Goal: Task Accomplishment & Management: Use online tool/utility

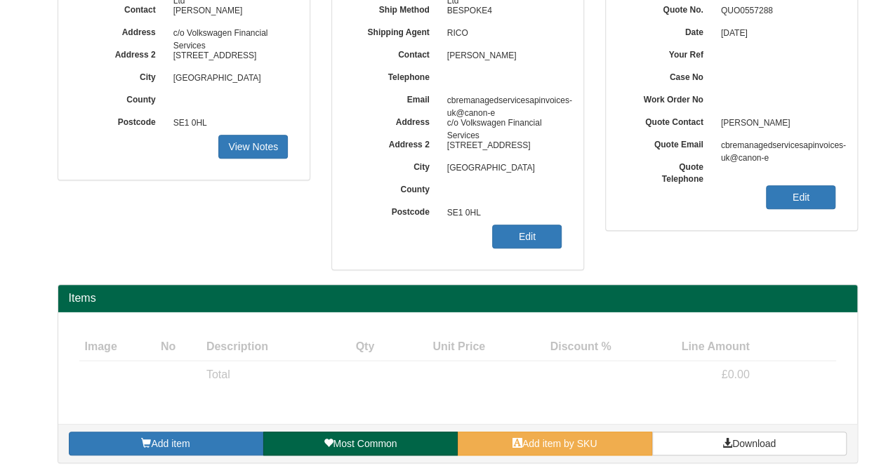
scroll to position [208, 0]
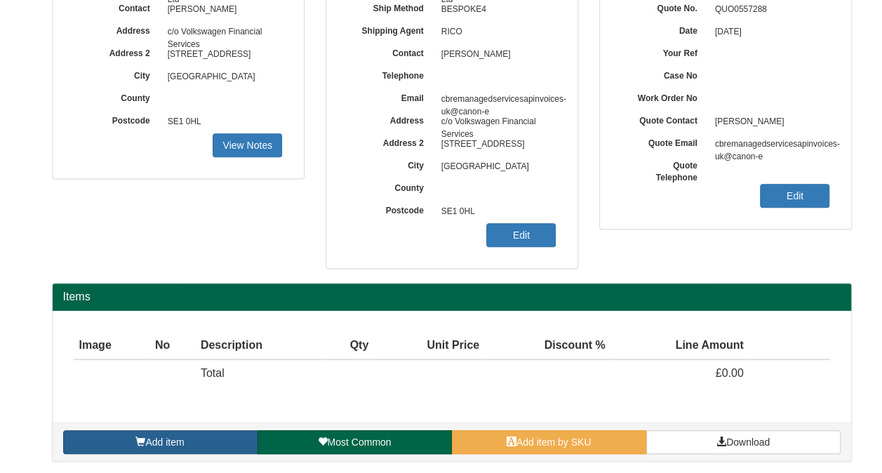
click at [214, 433] on link "Add item" at bounding box center [160, 442] width 194 height 24
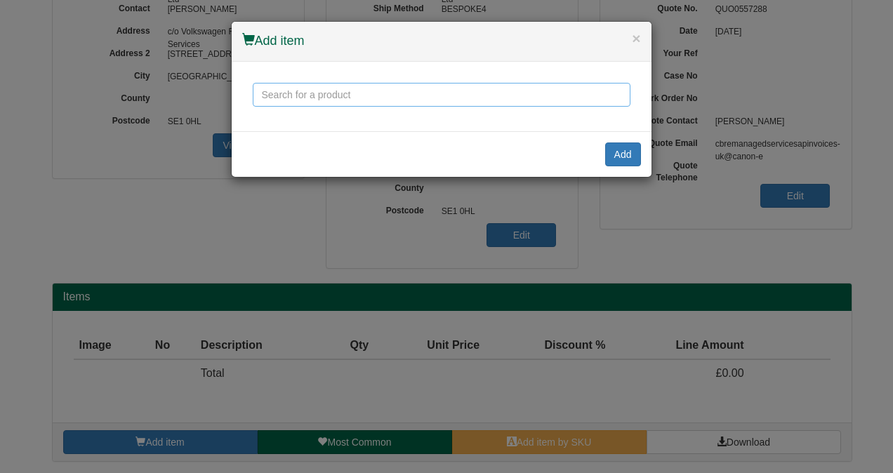
click at [371, 98] on input "text" at bounding box center [442, 95] width 378 height 24
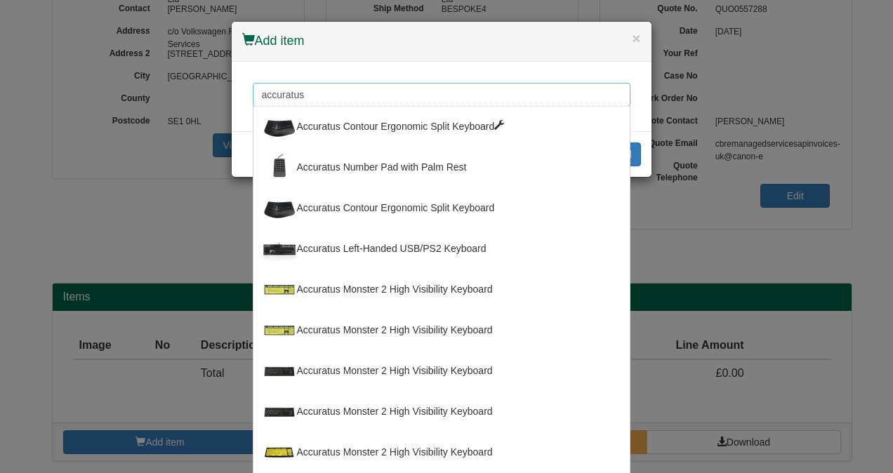
type input "accuratus"
click input "Save" at bounding box center [0, 0] width 0 height 0
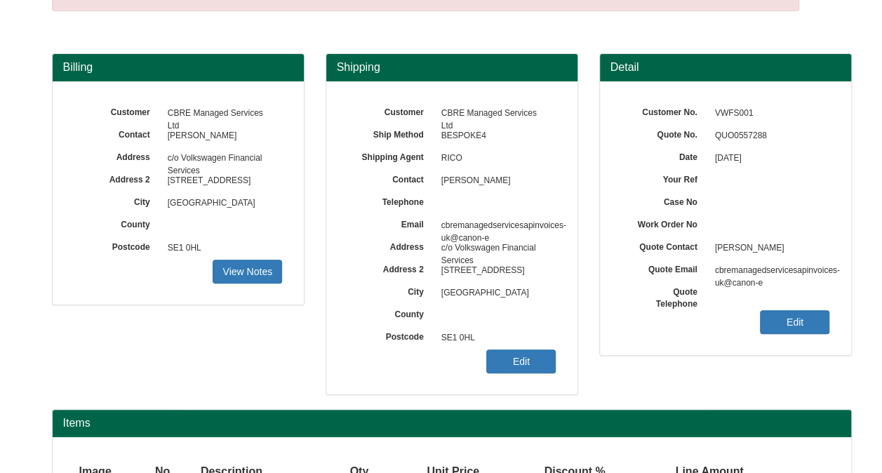
scroll to position [208, 0]
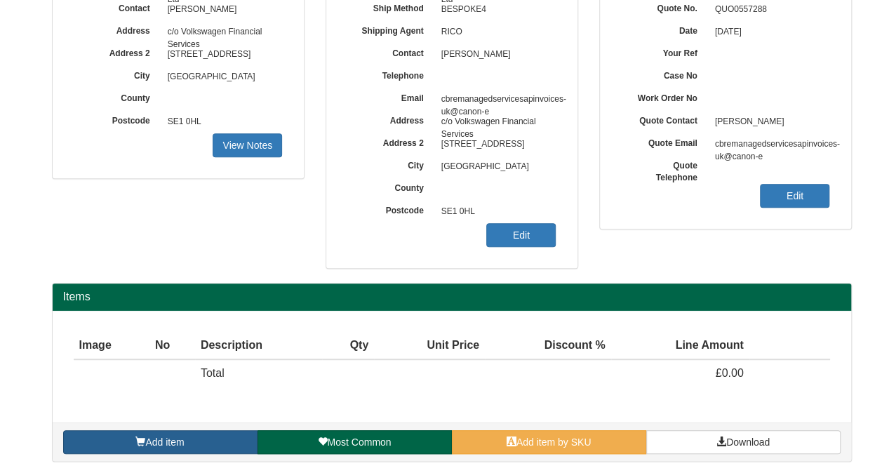
click at [222, 436] on link "Add item" at bounding box center [160, 442] width 194 height 24
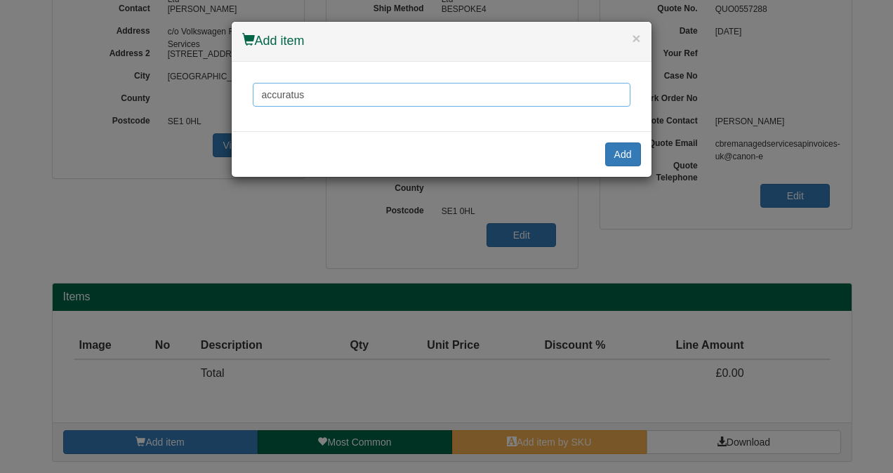
click at [323, 98] on input "accuratus" at bounding box center [442, 95] width 378 height 24
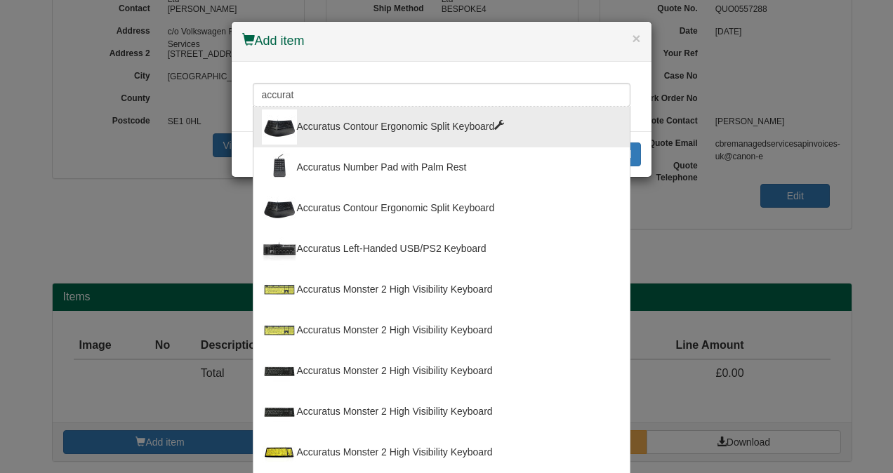
click at [380, 126] on div "Accuratus Contour Ergonomic Split Keyboard" at bounding box center [441, 126] width 359 height 35
type input "Accuratus Contour Ergonomic Split Keyboard"
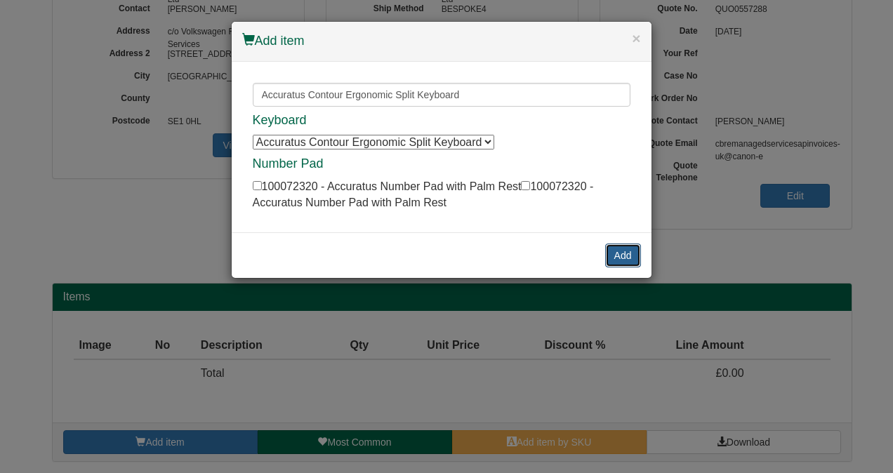
click at [622, 251] on button "Add" at bounding box center [623, 256] width 36 height 24
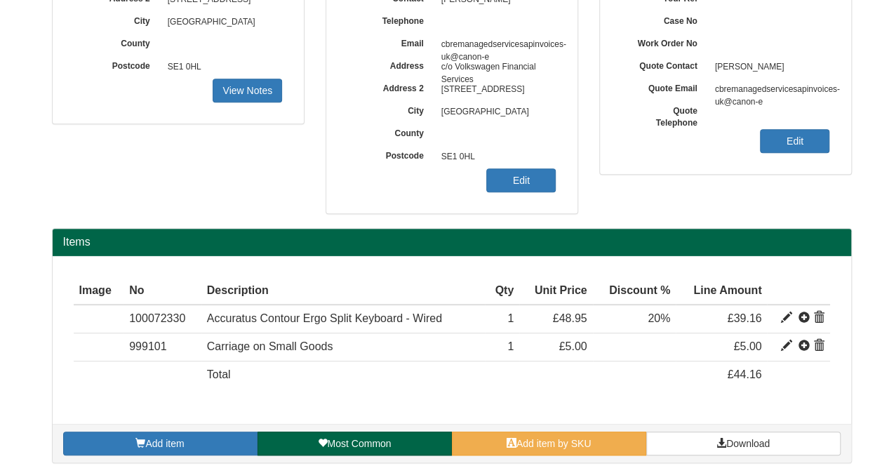
scroll to position [263, 0]
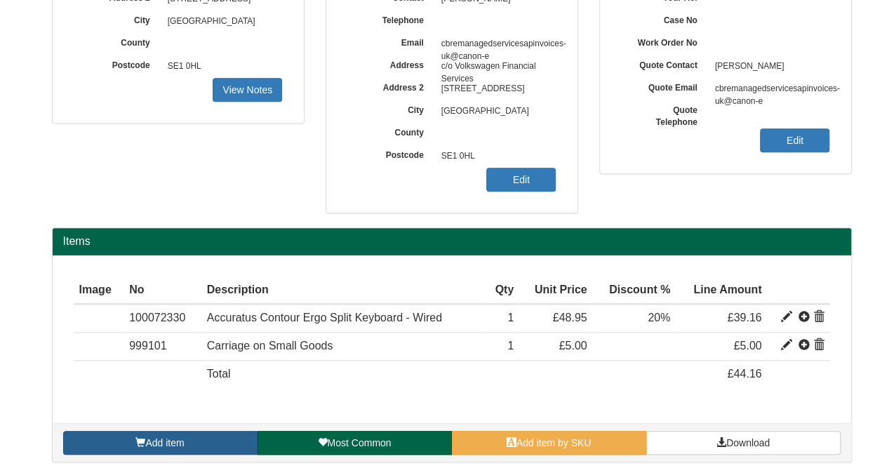
click at [195, 435] on link "Add item" at bounding box center [160, 443] width 194 height 24
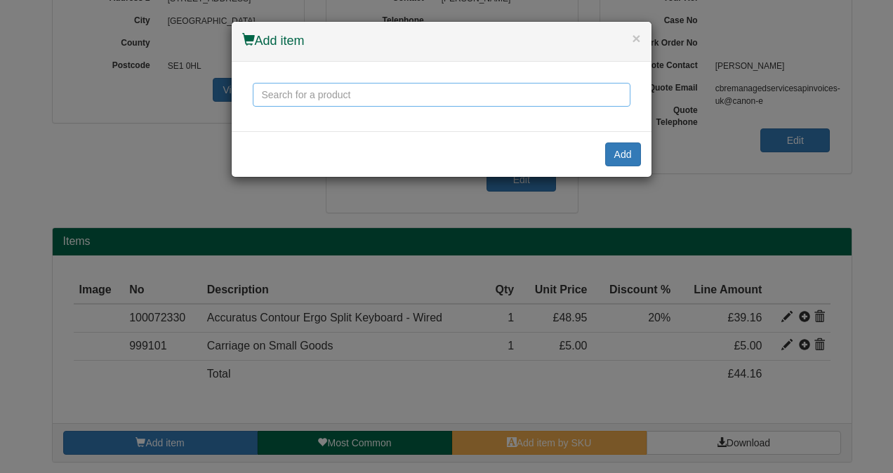
click at [359, 100] on input "text" at bounding box center [442, 95] width 378 height 24
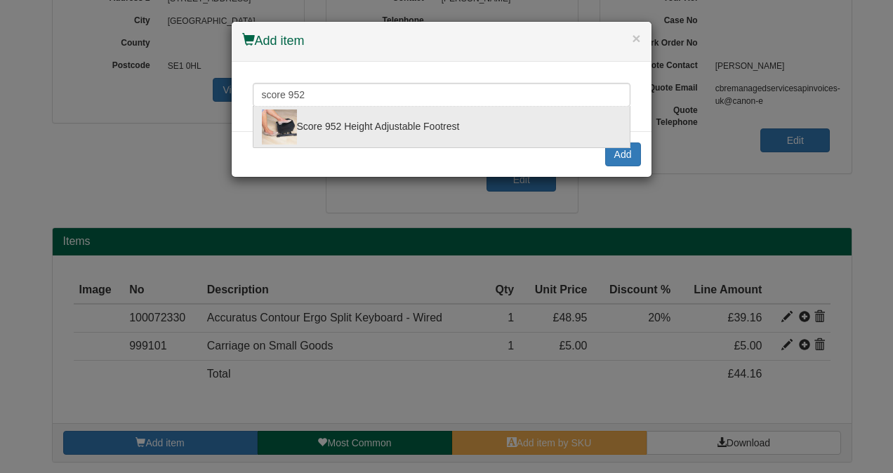
click at [355, 121] on div "Score 952 Height Adjustable Footrest" at bounding box center [441, 126] width 359 height 35
type input "Score 952 Height Adjustable Footrest"
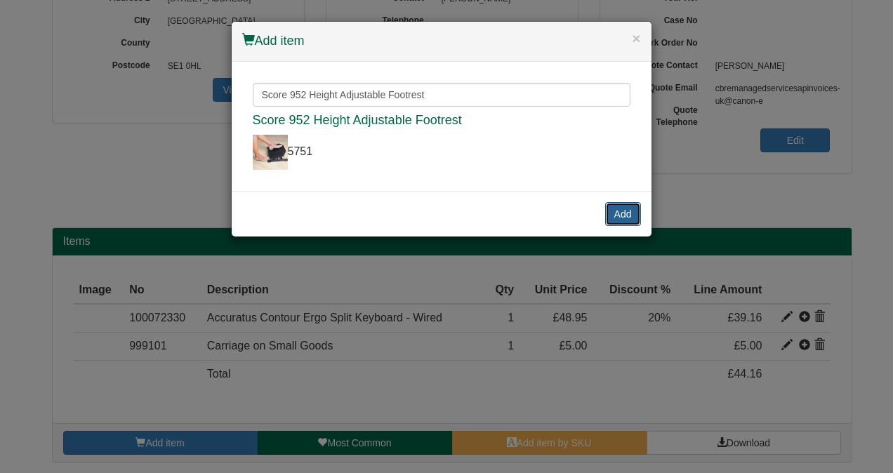
click at [624, 210] on button "Add" at bounding box center [623, 214] width 36 height 24
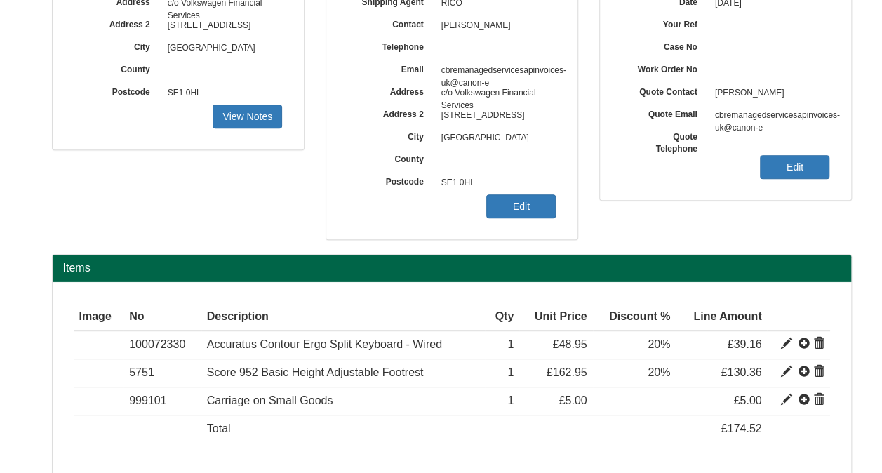
scroll to position [0, 0]
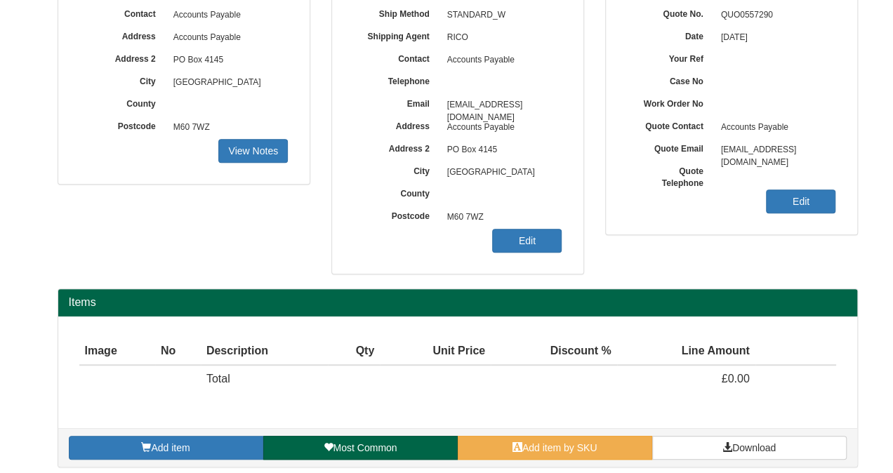
scroll to position [208, 0]
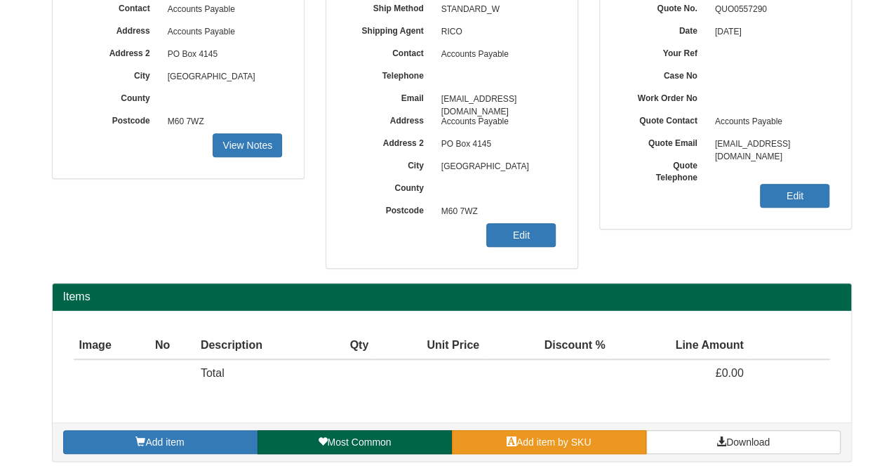
click at [543, 436] on span "Add item by SKU" at bounding box center [553, 441] width 75 height 11
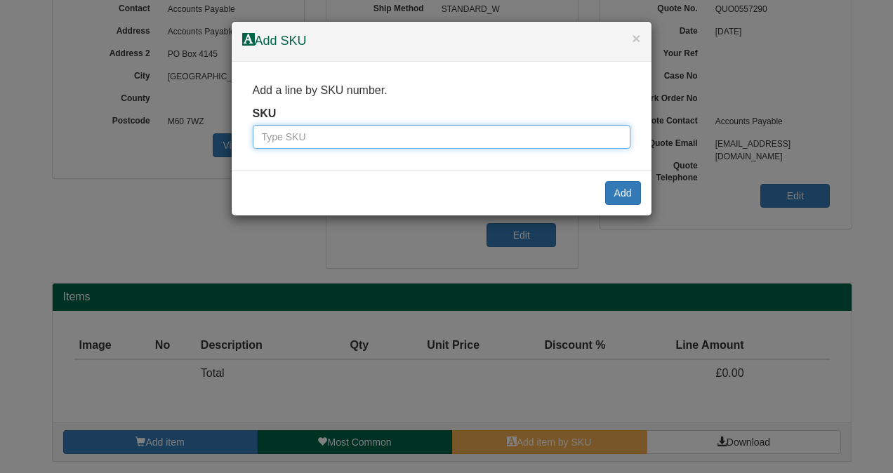
click at [319, 129] on input "text" at bounding box center [442, 137] width 378 height 24
paste input "9787601BLA"
type input "9787601BLA"
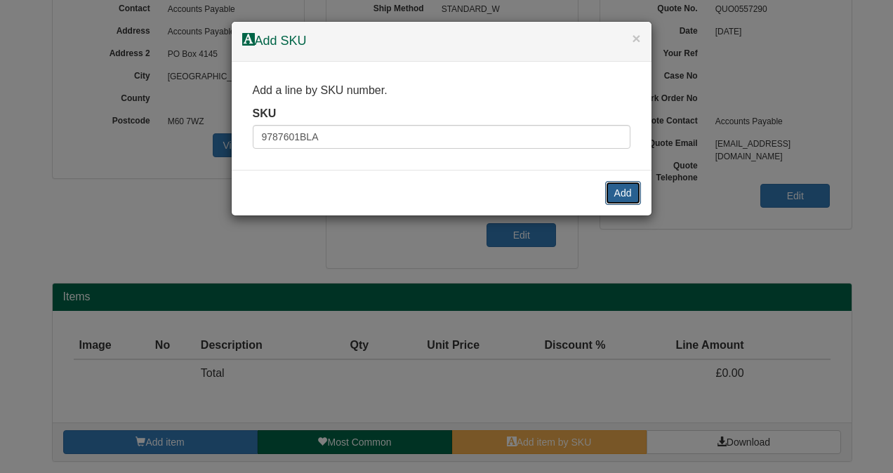
click at [620, 192] on button "Add" at bounding box center [623, 193] width 36 height 24
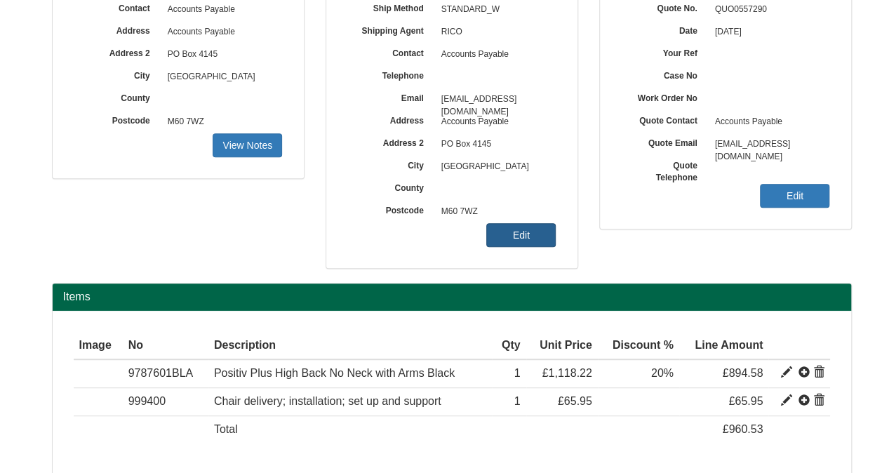
click at [544, 234] on link "Edit" at bounding box center [520, 235] width 69 height 24
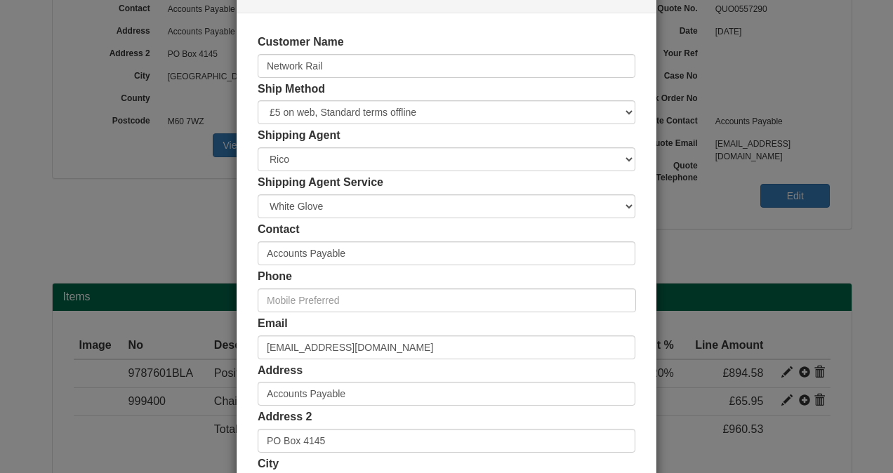
scroll to position [70, 0]
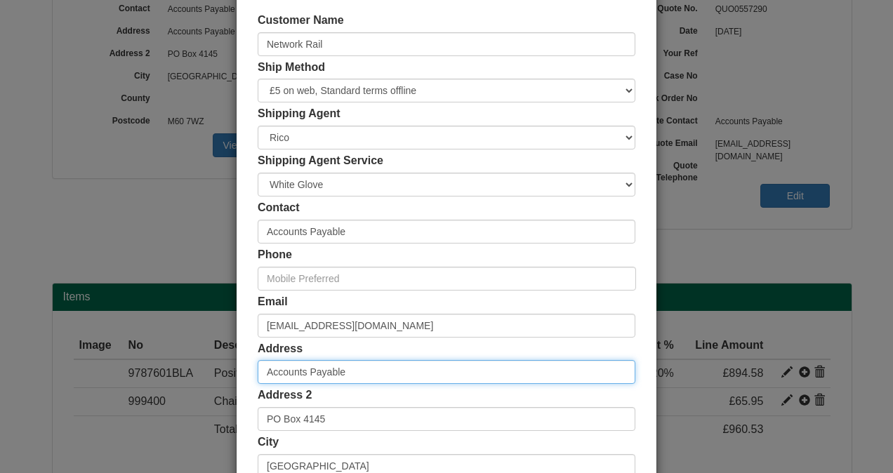
drag, startPoint x: 353, startPoint y: 375, endPoint x: 227, endPoint y: 382, distance: 126.5
click at [227, 382] on div "× Shipping Customer Name Network Rail Ship Method Free of Charge £5 Flat Rate £…" at bounding box center [446, 236] width 893 height 473
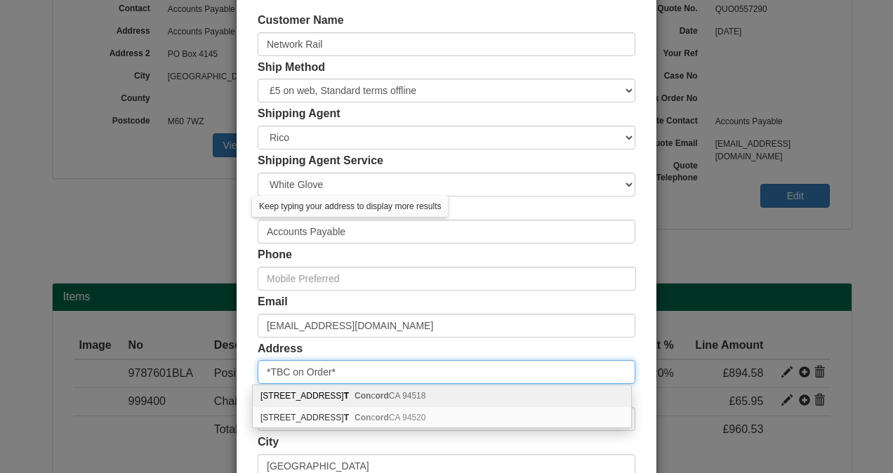
type input "*TBC on Order*"
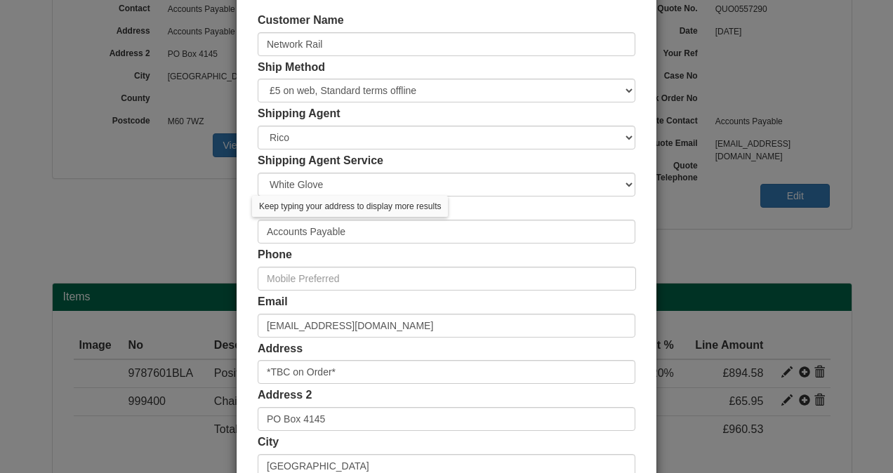
click at [239, 320] on div "Customer Name Network Rail Ship Method Free of Charge £5 Flat Rate £7.50 Flat R…" at bounding box center [446, 316] width 420 height 648
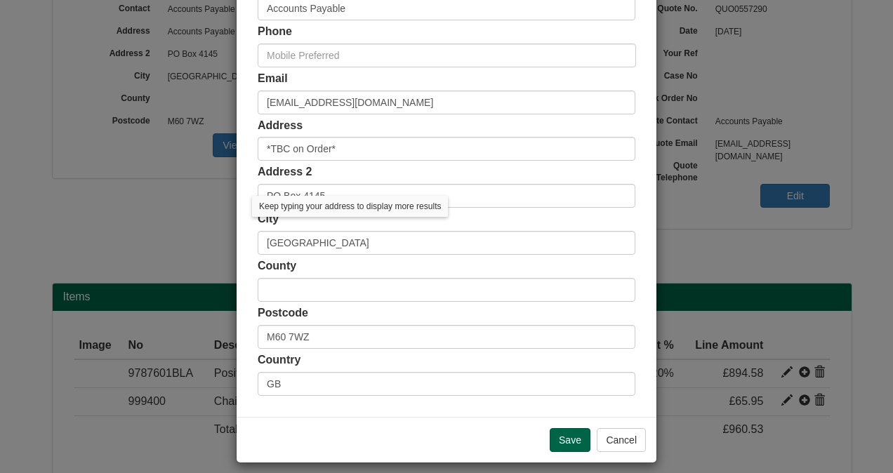
scroll to position [303, 0]
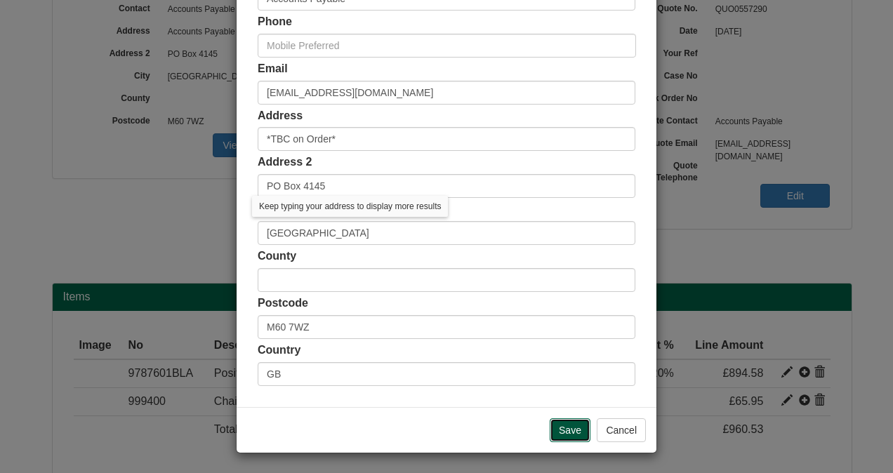
click at [568, 428] on input "Save" at bounding box center [569, 430] width 41 height 24
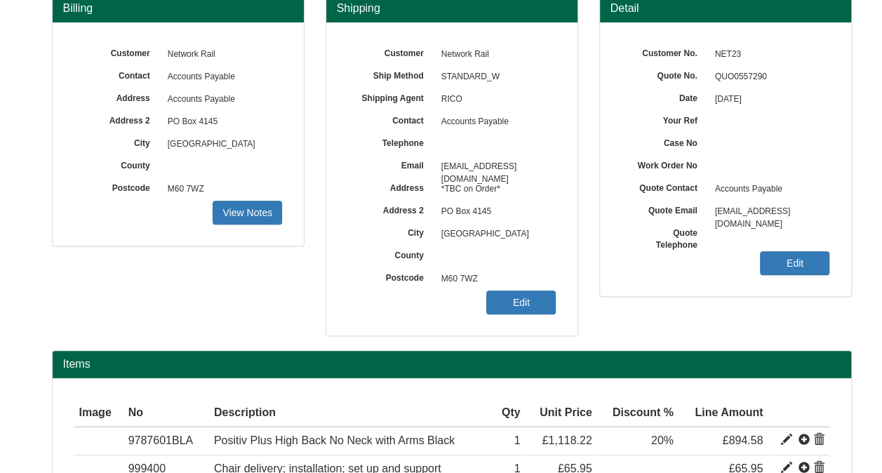
scroll to position [263, 0]
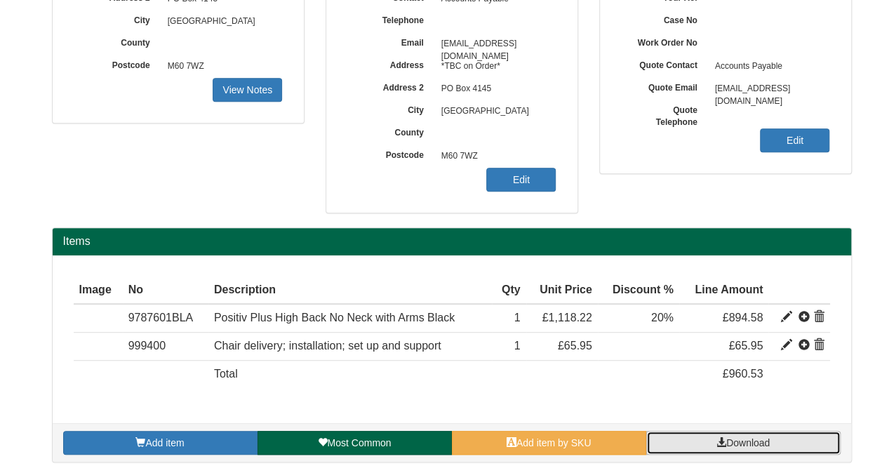
click at [763, 446] on link "Download" at bounding box center [743, 443] width 194 height 24
